Goal: Find specific fact: Find specific fact

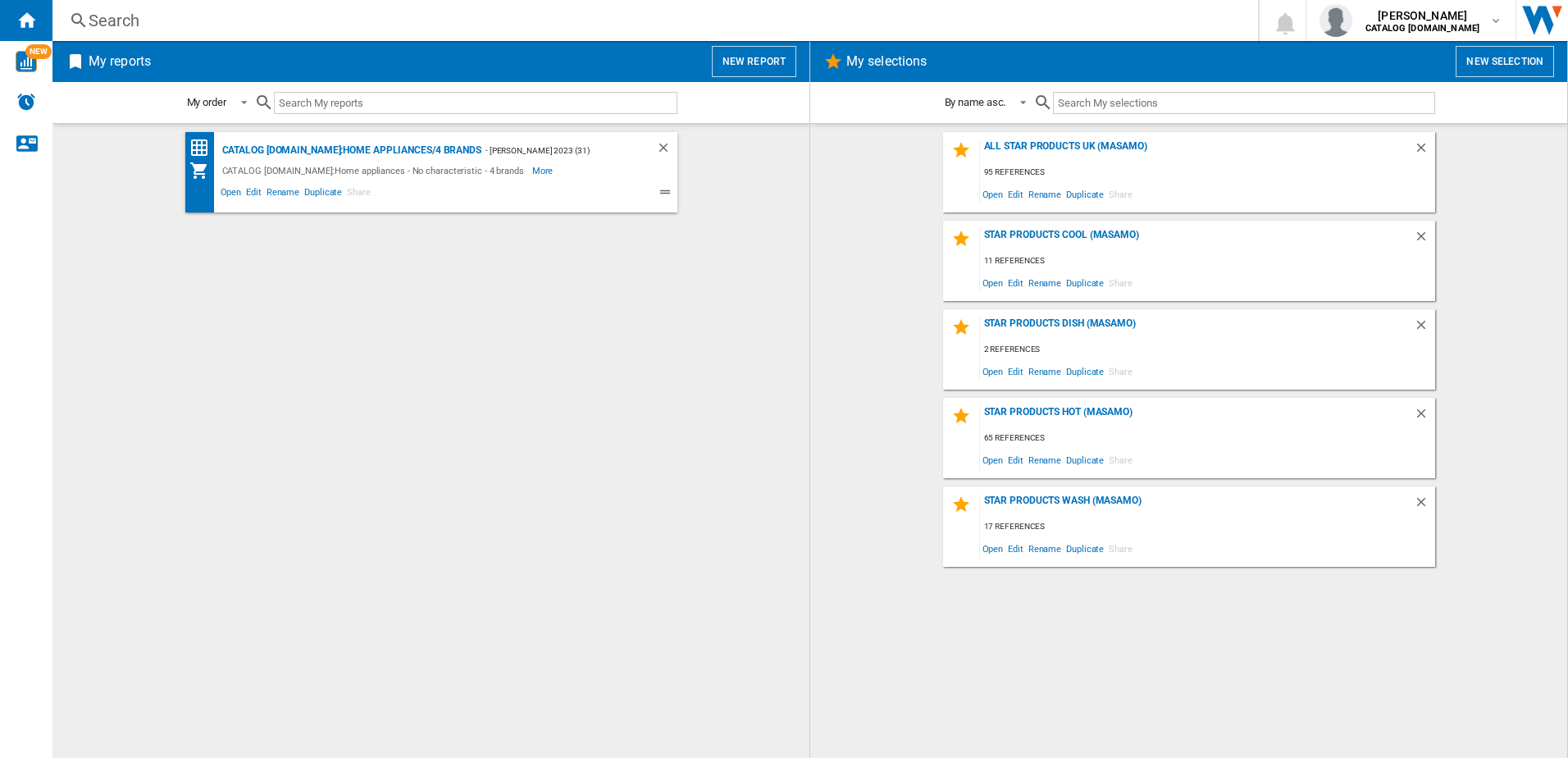
click at [403, 147] on div "CATALOG [DOMAIN_NAME]:Home appliances/4 brands" at bounding box center [350, 150] width 263 height 20
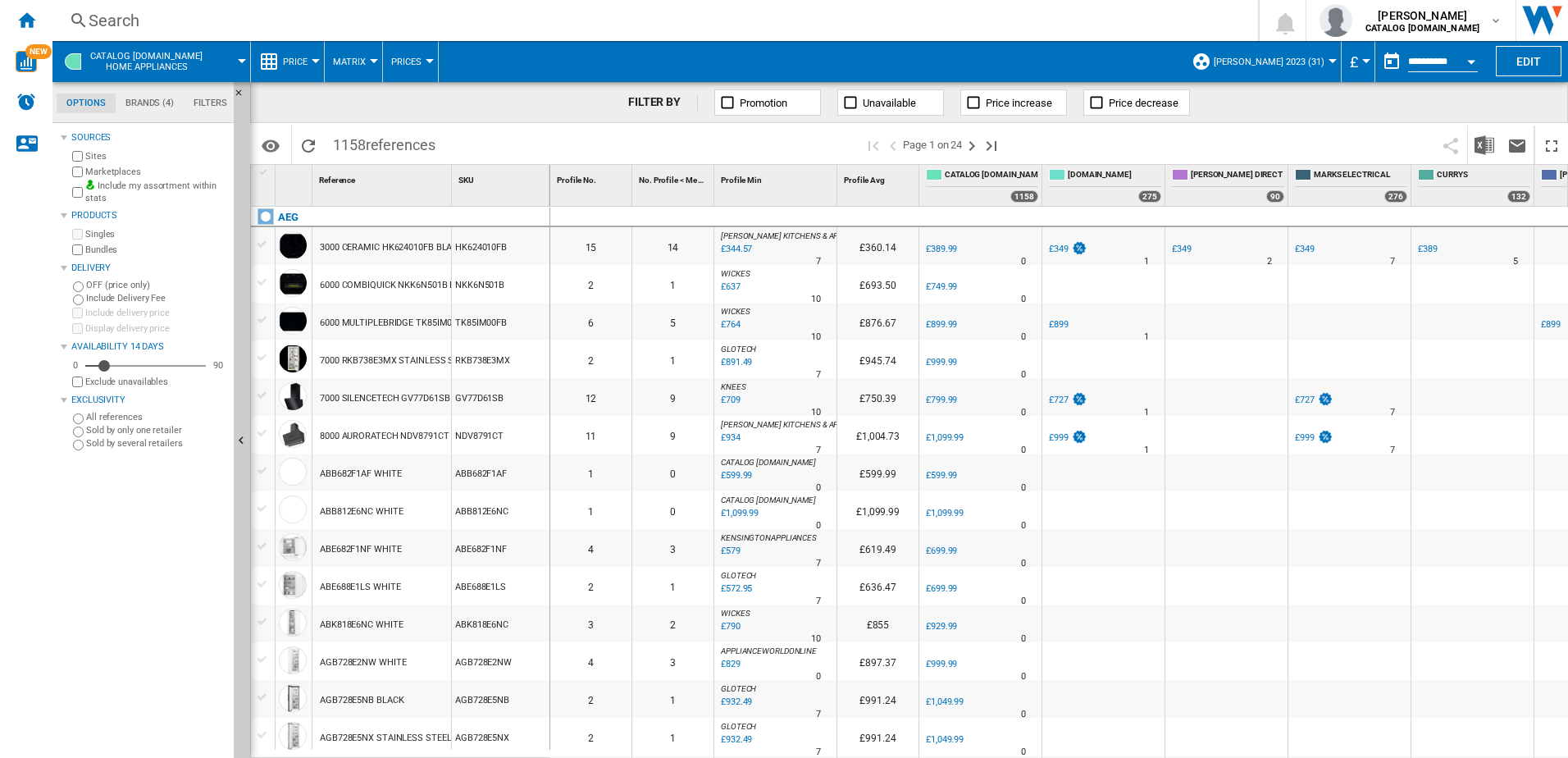
click at [214, 25] on div "Search" at bounding box center [652, 20] width 1127 height 23
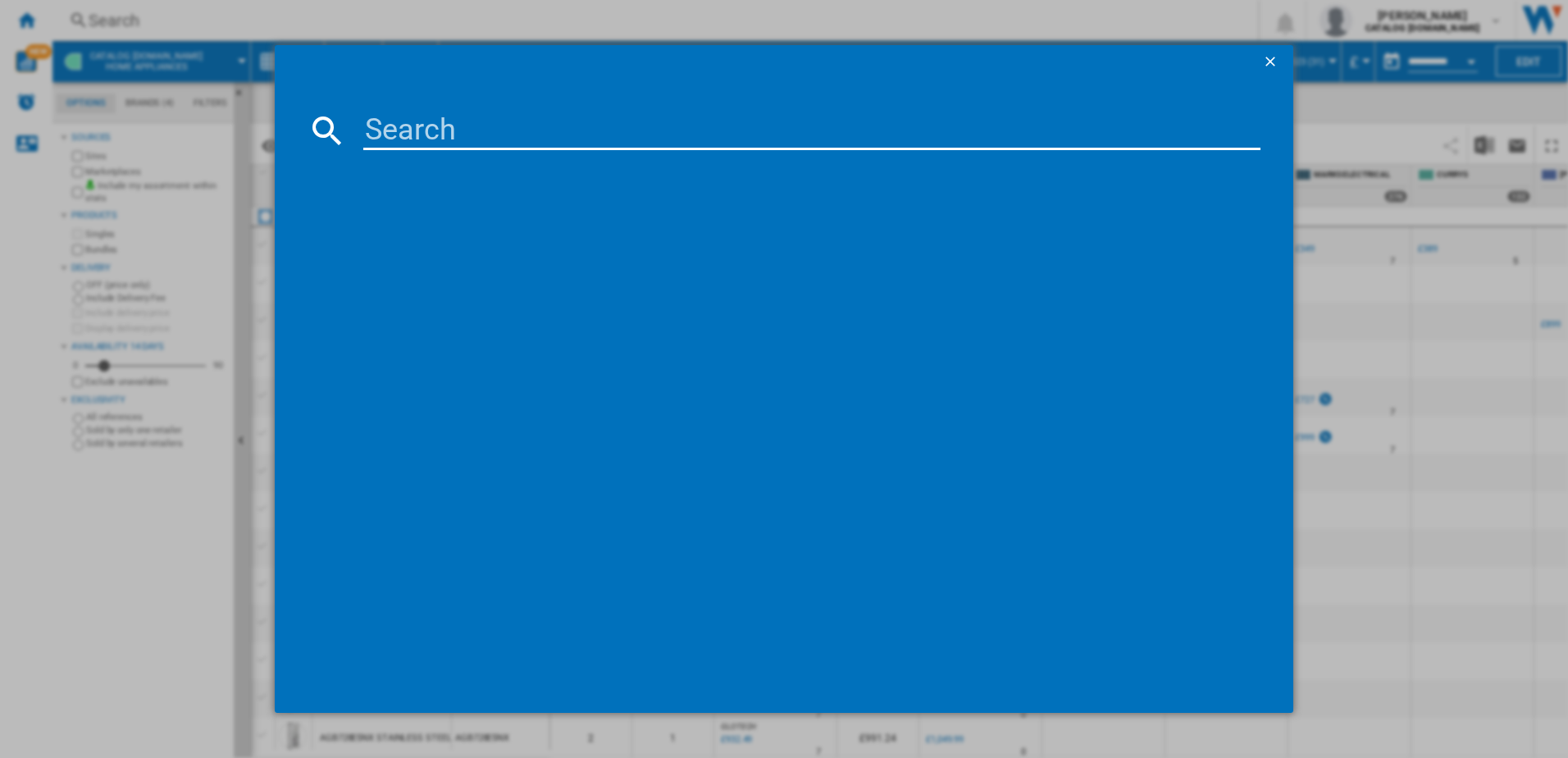
click at [415, 143] on input at bounding box center [812, 130] width 898 height 39
drag, startPoint x: 435, startPoint y: 131, endPoint x: 424, endPoint y: 132, distance: 11.0
click at [434, 131] on input at bounding box center [812, 130] width 898 height 39
type input "hk61400cb"
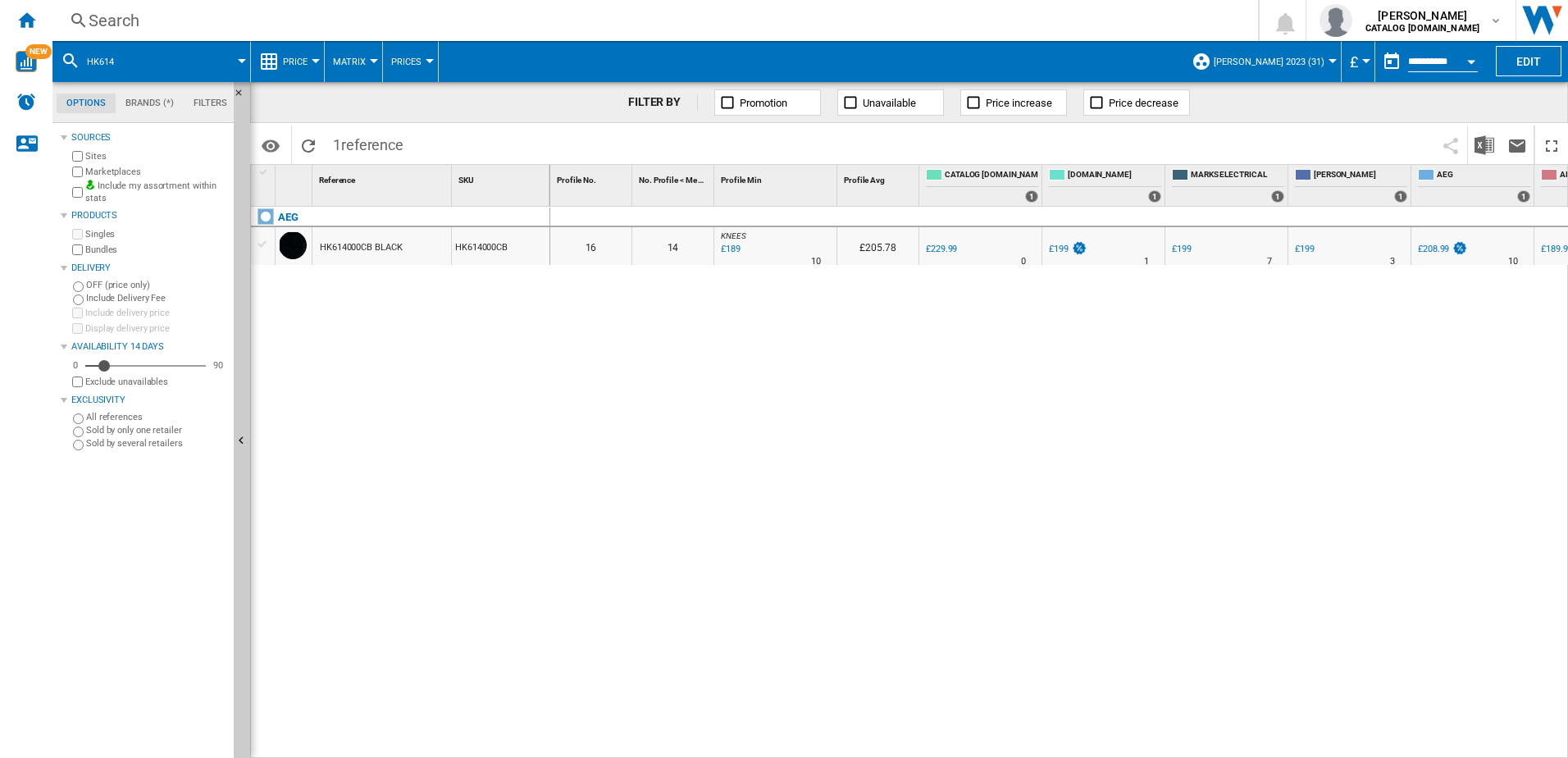
click at [163, 22] on div "Search" at bounding box center [652, 20] width 1127 height 23
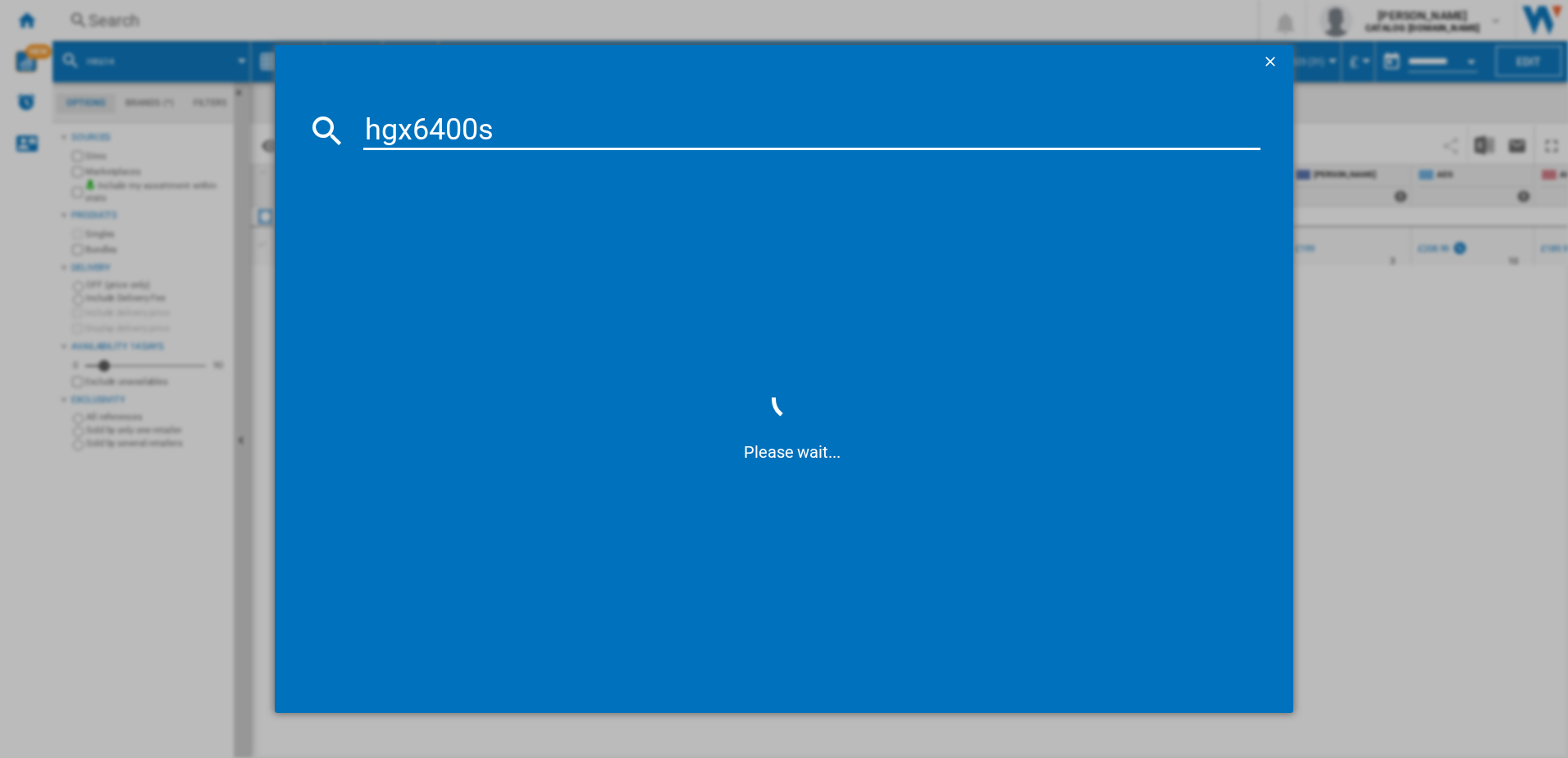
type input "hgx6400sm"
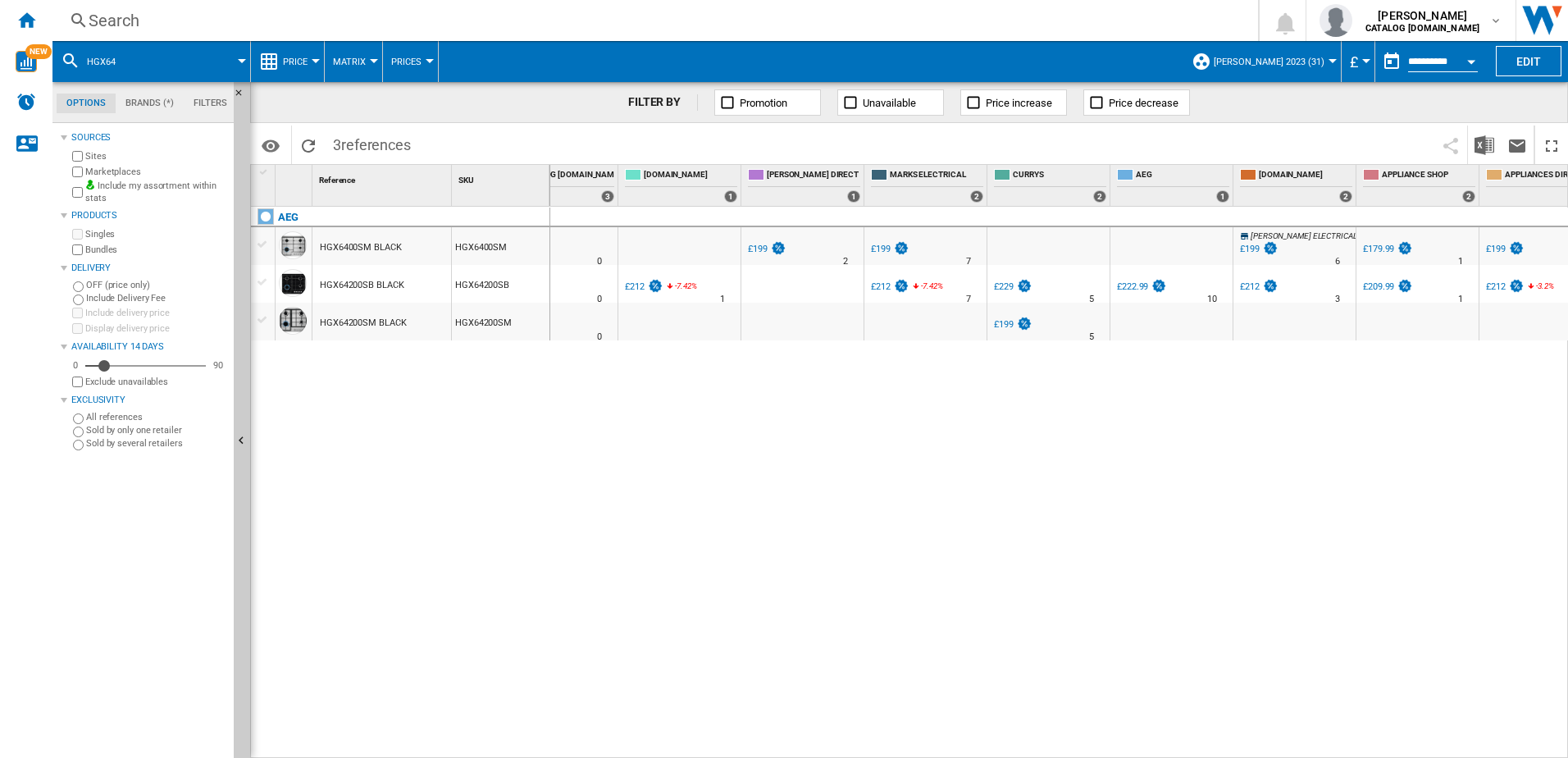
scroll to position [0, 311]
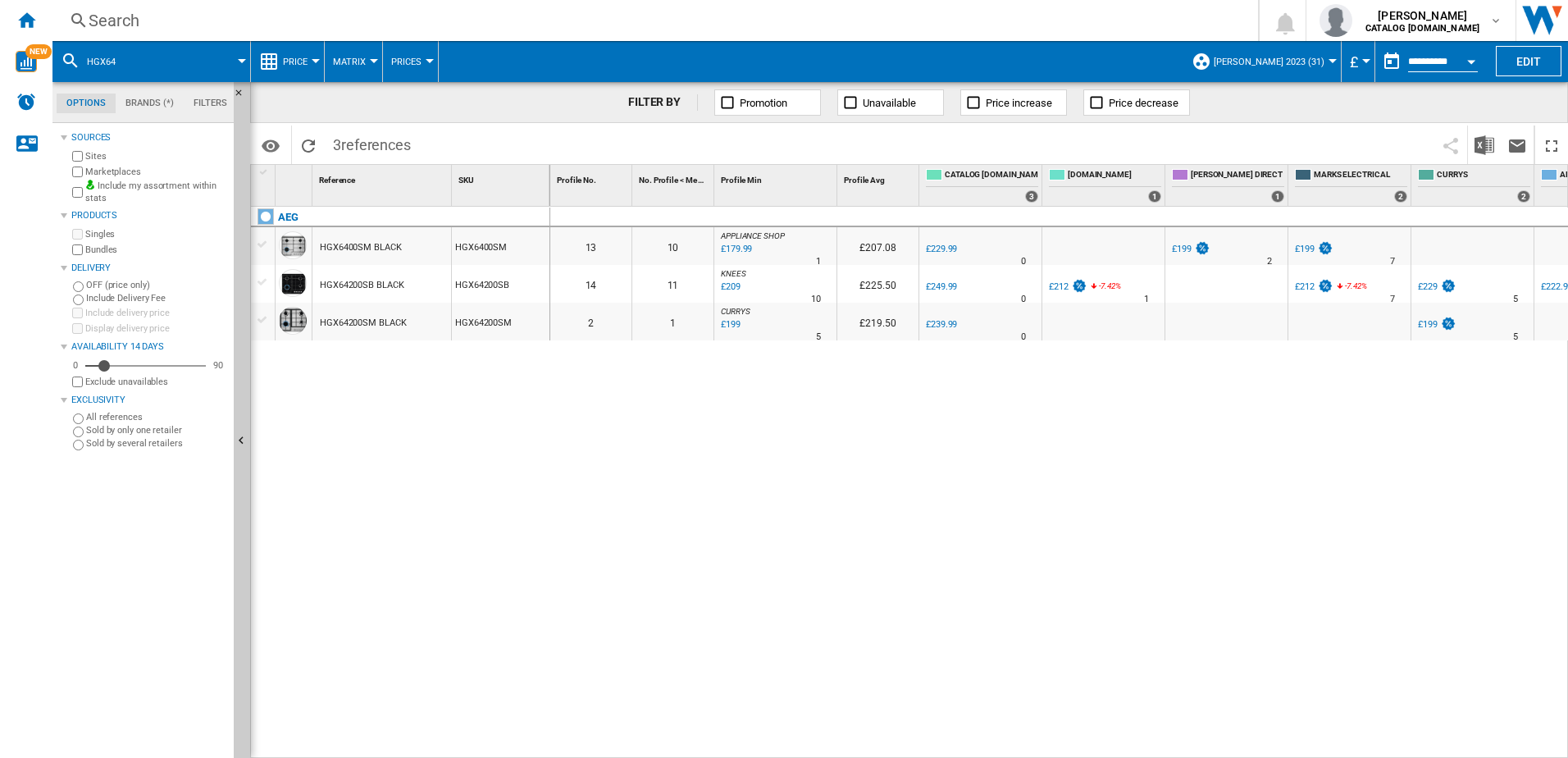
click at [230, 28] on div "Search" at bounding box center [652, 20] width 1127 height 23
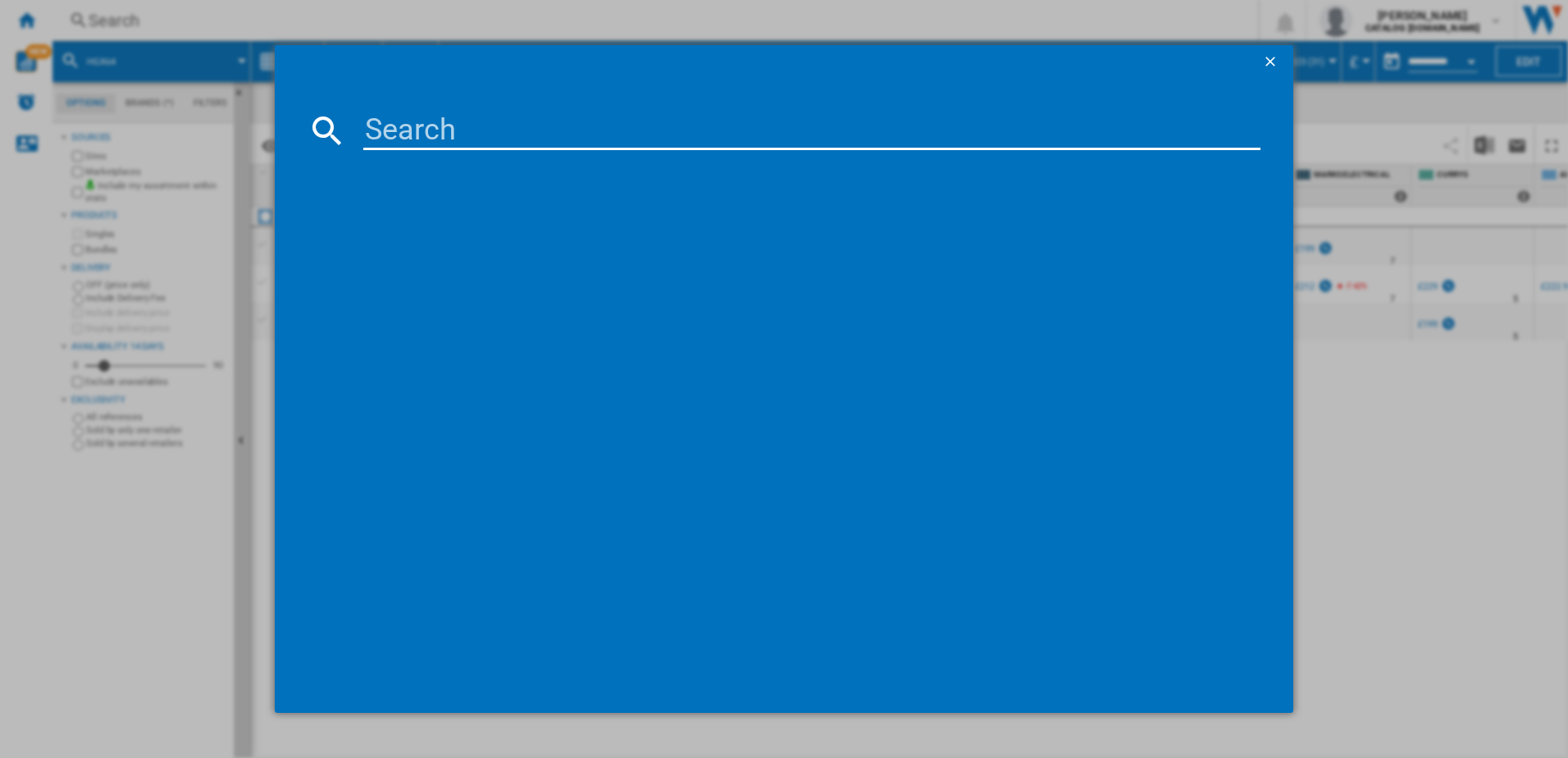
click at [376, 122] on input at bounding box center [812, 130] width 898 height 39
type input "tr718l2b"
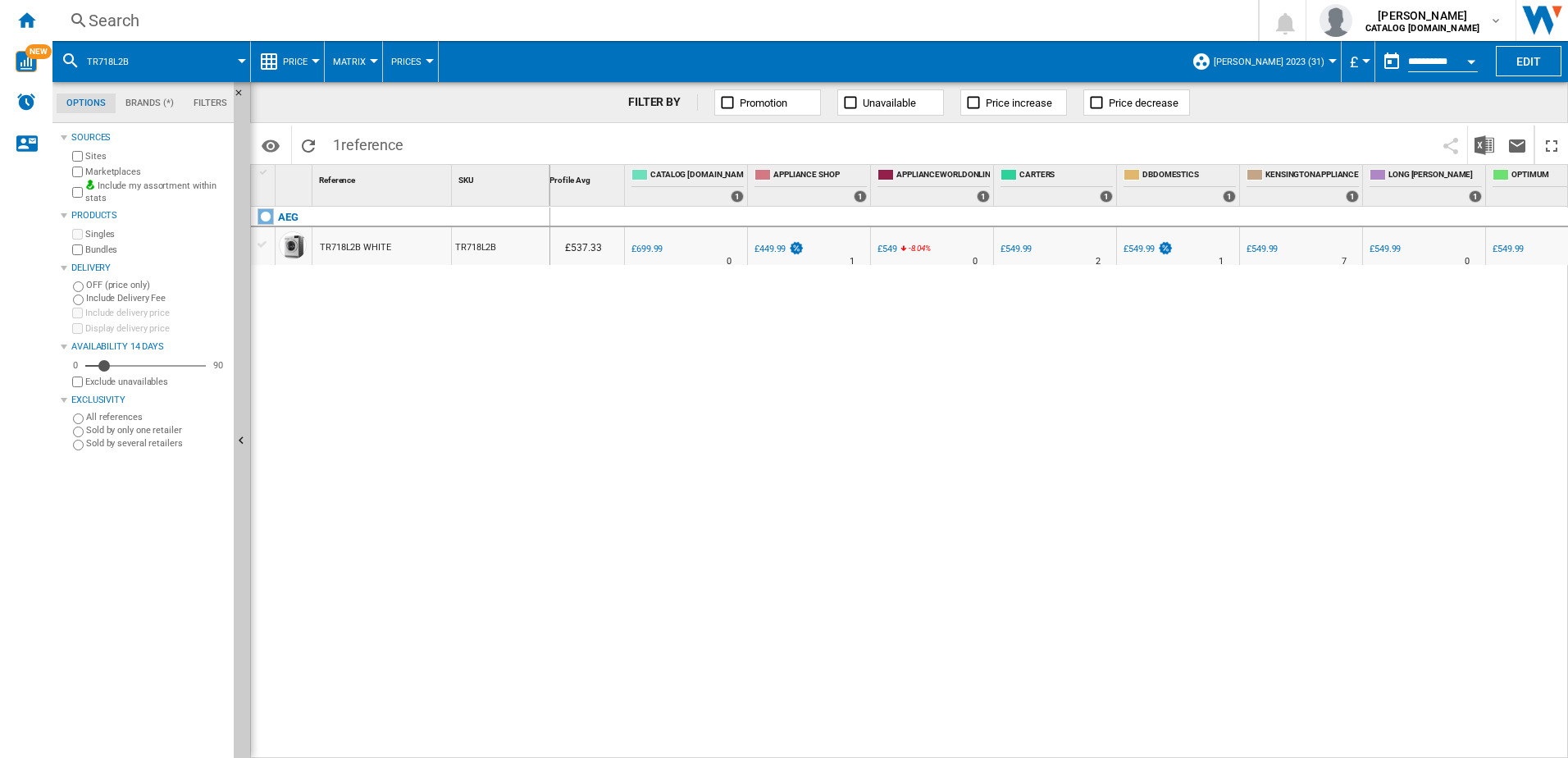
scroll to position [0, 309]
